Goal: Information Seeking & Learning: Learn about a topic

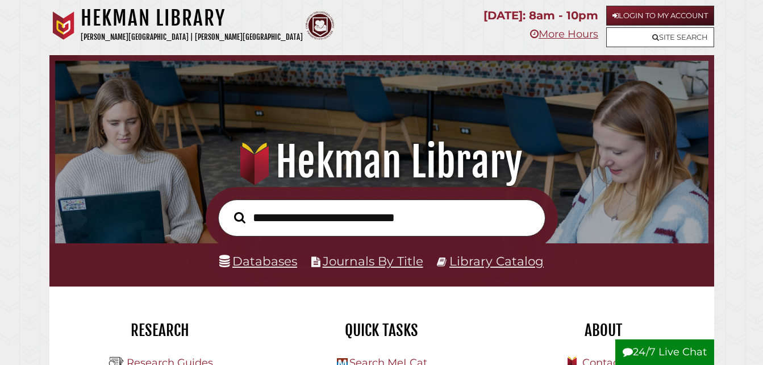
scroll to position [216, 648]
type input "*"
type input "**********"
click at [228, 209] on button "Search" at bounding box center [239, 218] width 23 height 18
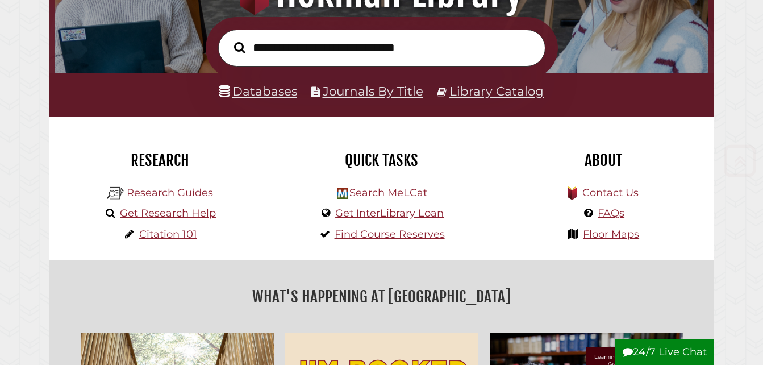
scroll to position [184, 0]
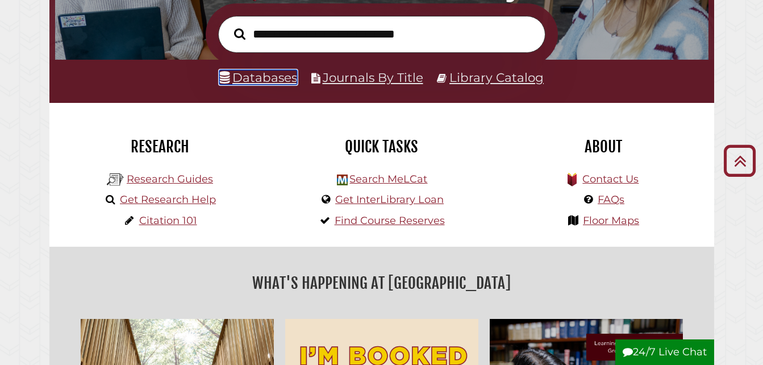
click at [264, 76] on link "Databases" at bounding box center [258, 77] width 78 height 15
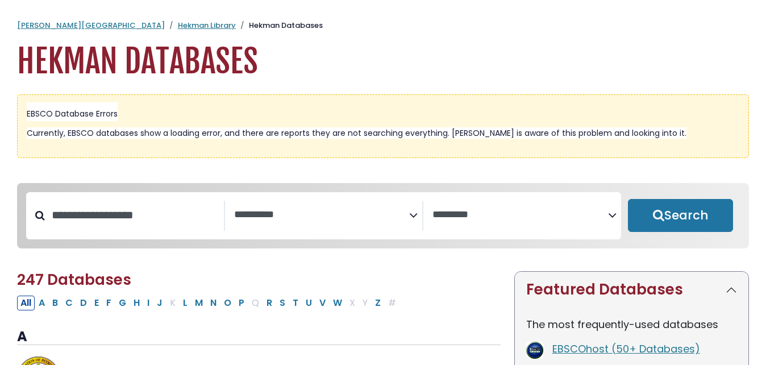
select select "Database Subject Filter"
select select "Database Vendors Filter"
click at [157, 309] on button "J" at bounding box center [159, 302] width 13 height 15
select select "Database Subject Filter"
select select "Database Vendors Filter"
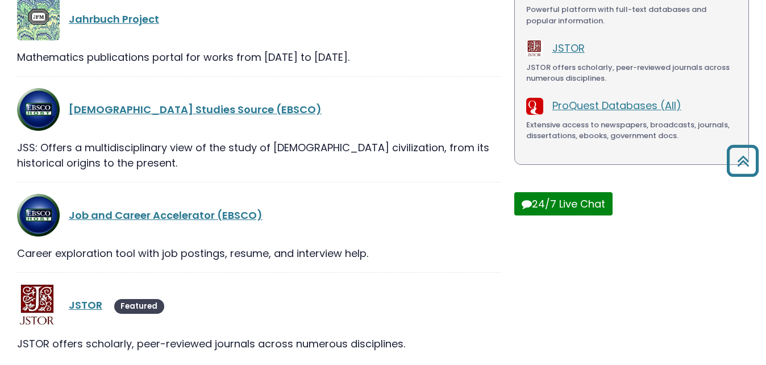
scroll to position [413, 0]
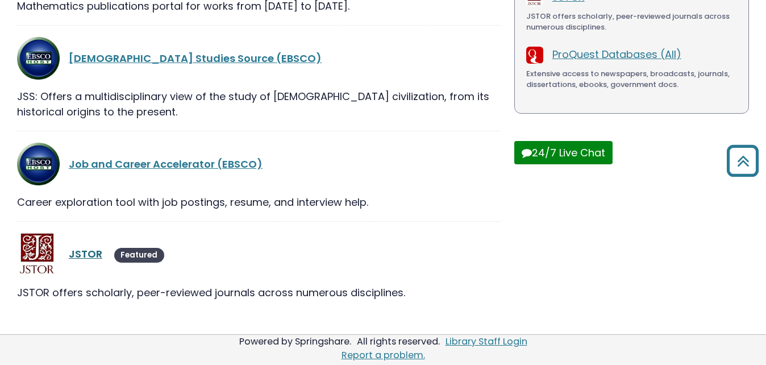
click at [74, 248] on link "JSTOR" at bounding box center [86, 254] width 34 height 14
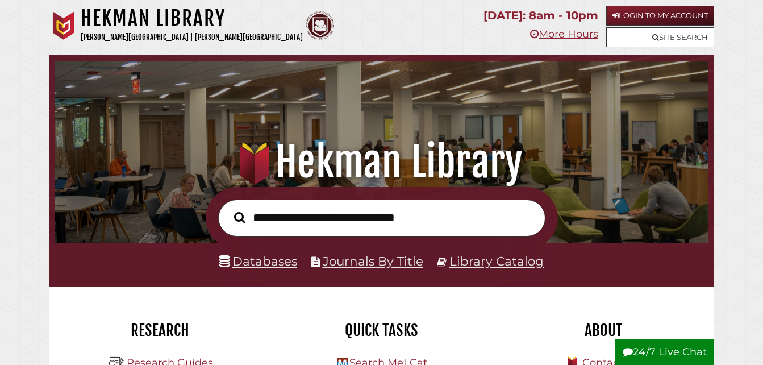
scroll to position [216, 648]
type input "**********"
click at [228, 209] on button "Search" at bounding box center [239, 218] width 23 height 18
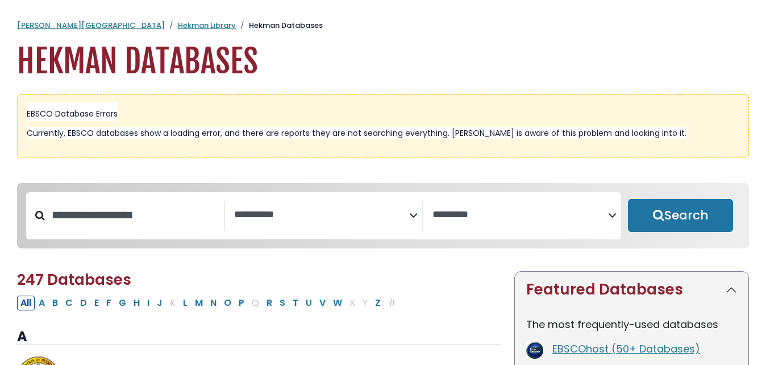
select select "Database Subject Filter"
select select "Database Vendors Filter"
click at [157, 308] on button "J" at bounding box center [159, 302] width 13 height 15
select select "Database Subject Filter"
select select "Database Vendors Filter"
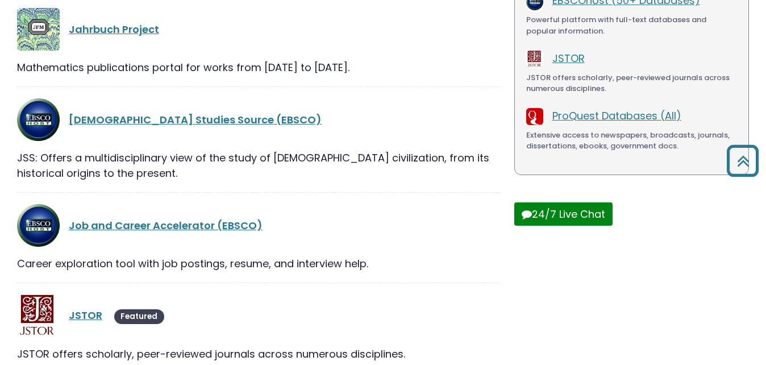
scroll to position [413, 0]
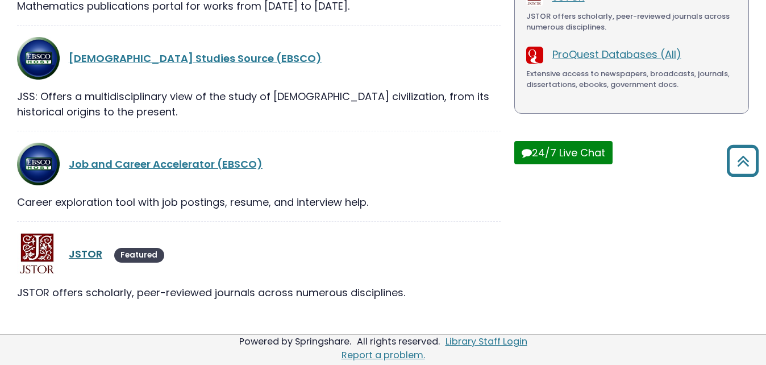
click at [93, 251] on link "JSTOR" at bounding box center [86, 254] width 34 height 14
